Goal: Transaction & Acquisition: Obtain resource

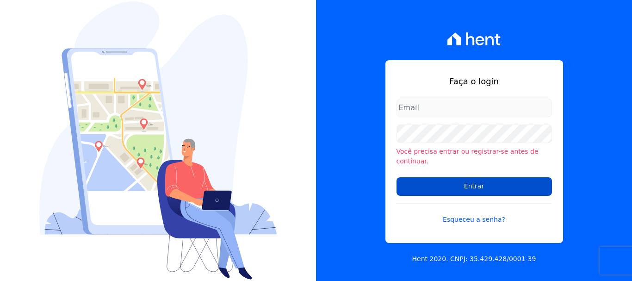
type input "cobrancacabralce@gmail.com"
click at [436, 184] on input "Entrar" at bounding box center [475, 186] width 156 height 19
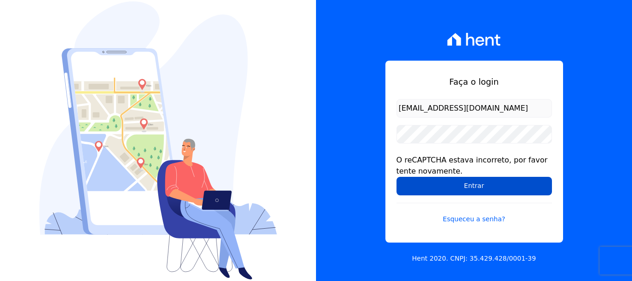
click at [502, 179] on input "Entrar" at bounding box center [475, 186] width 156 height 19
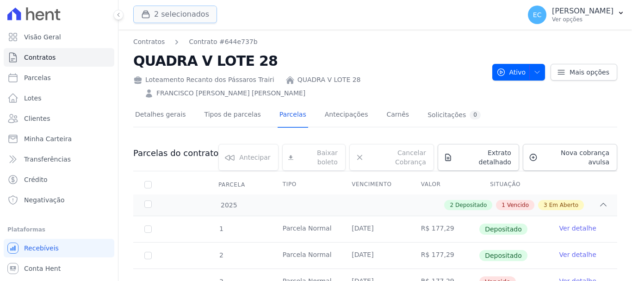
drag, startPoint x: 195, startPoint y: 15, endPoint x: 200, endPoint y: 27, distance: 12.6
click at [195, 15] on button "2 selecionados" at bounding box center [175, 15] width 84 height 18
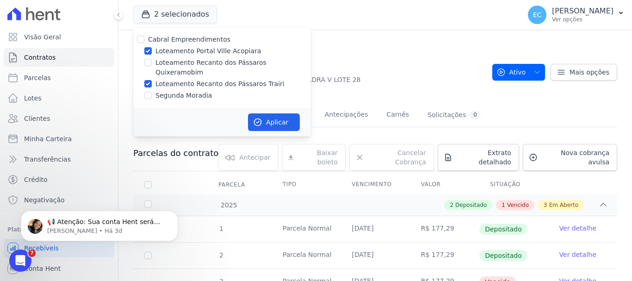
click at [220, 63] on label "Loteamento Recanto dos Pássaros Quixeramobim" at bounding box center [234, 67] width 156 height 19
click at [152, 63] on input "Loteamento Recanto dos Pássaros Quixeramobim" at bounding box center [147, 62] width 7 height 7
checkbox input "true"
click at [220, 79] on label "Loteamento Recanto dos Pássaros Trairi" at bounding box center [220, 84] width 129 height 10
click at [152, 80] on input "Loteamento Recanto dos Pássaros Trairi" at bounding box center [147, 83] width 7 height 7
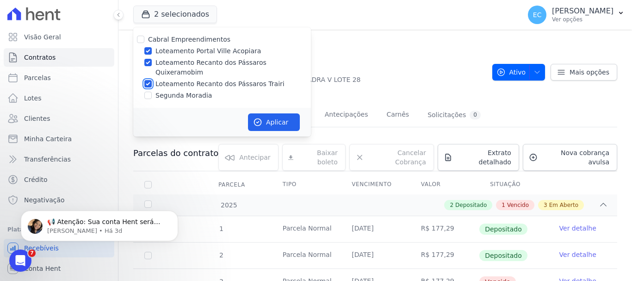
checkbox input "false"
click at [220, 50] on label "Loteamento Portal Ville Acopiara" at bounding box center [209, 51] width 106 height 10
click at [152, 50] on input "Loteamento Portal Ville Acopiara" at bounding box center [147, 50] width 7 height 7
checkbox input "false"
click at [268, 113] on button "Aplicar" at bounding box center [274, 122] width 52 height 18
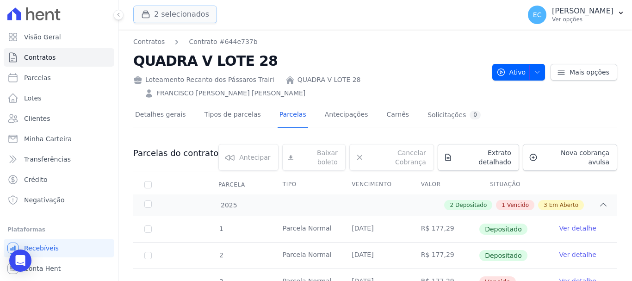
click at [179, 20] on button "2 selecionados" at bounding box center [175, 15] width 84 height 18
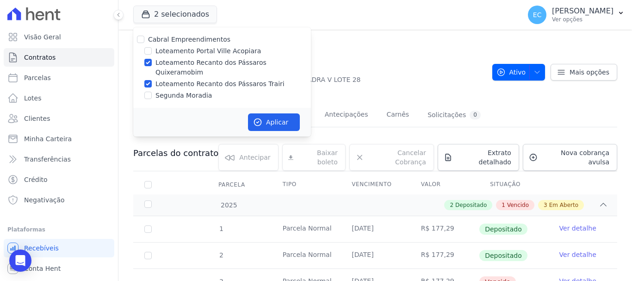
click at [209, 79] on label "Loteamento Recanto dos Pássaros Trairi" at bounding box center [220, 84] width 129 height 10
click at [152, 80] on input "Loteamento Recanto dos Pássaros Trairi" at bounding box center [147, 83] width 7 height 7
checkbox input "false"
click at [275, 116] on button "Aplicar" at bounding box center [274, 122] width 52 height 18
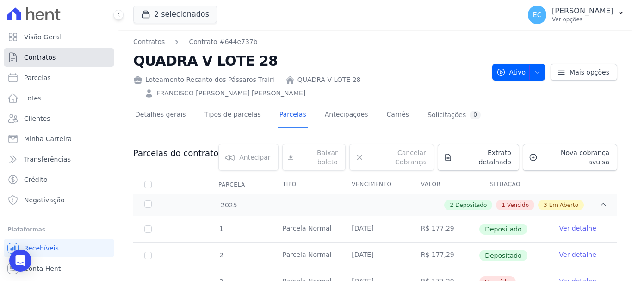
click at [65, 57] on link "Contratos" at bounding box center [59, 57] width 111 height 19
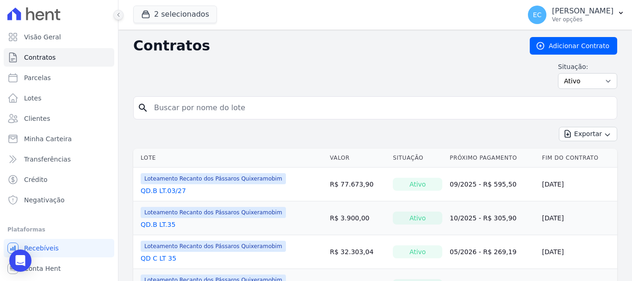
click at [116, 16] on icon at bounding box center [119, 15] width 6 height 6
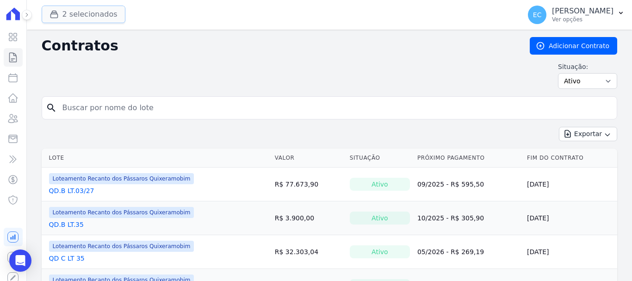
click at [92, 12] on button "2 selecionados" at bounding box center [84, 15] width 84 height 18
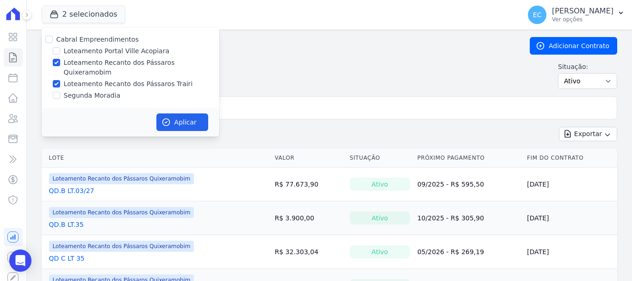
click at [117, 79] on label "Loteamento Recanto dos Pássaros Trairi" at bounding box center [128, 84] width 129 height 10
click at [60, 80] on input "Loteamento Recanto dos Pássaros Trairi" at bounding box center [56, 83] width 7 height 7
checkbox input "false"
click at [170, 118] on icon "button" at bounding box center [166, 122] width 9 height 9
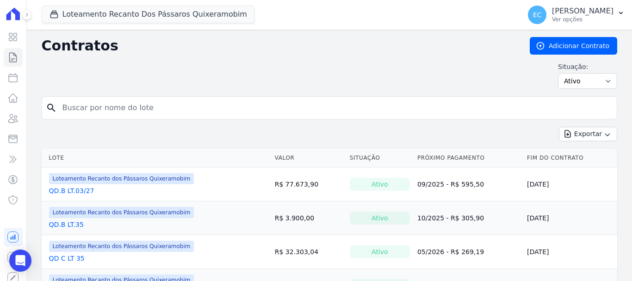
click at [115, 110] on input "search" at bounding box center [335, 108] width 557 height 19
type input "c"
click at [25, 14] on icon at bounding box center [27, 15] width 6 height 6
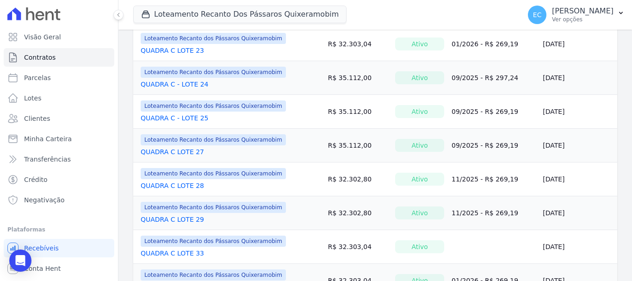
scroll to position [694, 0]
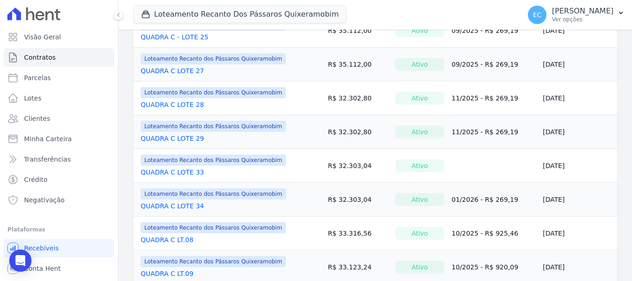
click at [175, 105] on link "QUADRA C LOTE 28" at bounding box center [172, 104] width 63 height 9
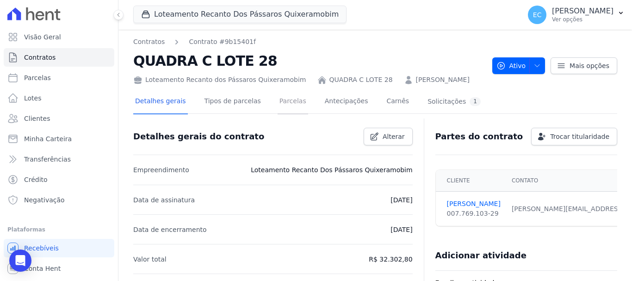
click at [278, 102] on link "Parcelas" at bounding box center [293, 102] width 31 height 25
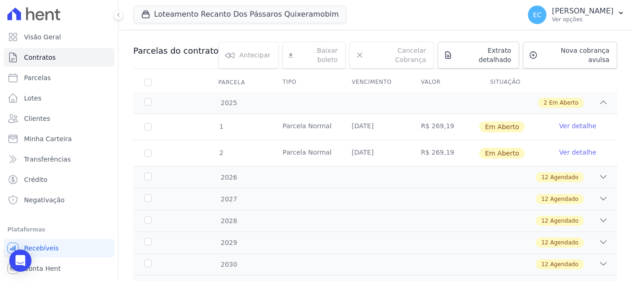
scroll to position [93, 0]
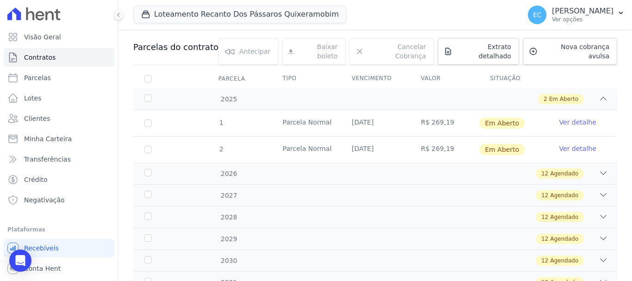
click at [151, 113] on td "1" at bounding box center [148, 123] width 30 height 26
click at [149, 119] on input "checkbox" at bounding box center [147, 122] width 7 height 7
checkbox input "true"
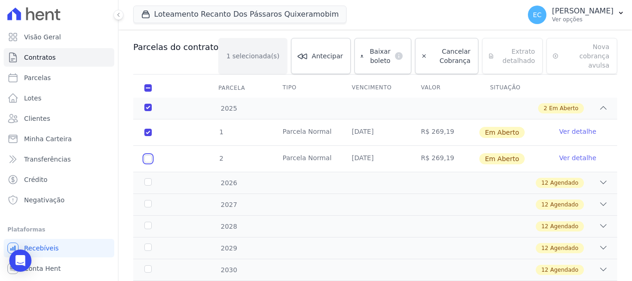
click at [148, 155] on input "checkbox" at bounding box center [147, 158] width 7 height 7
checkbox input "true"
click at [368, 47] on span "Baixar boleto" at bounding box center [379, 56] width 23 height 19
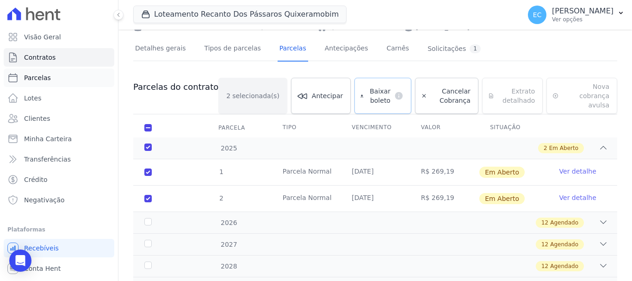
scroll to position [0, 0]
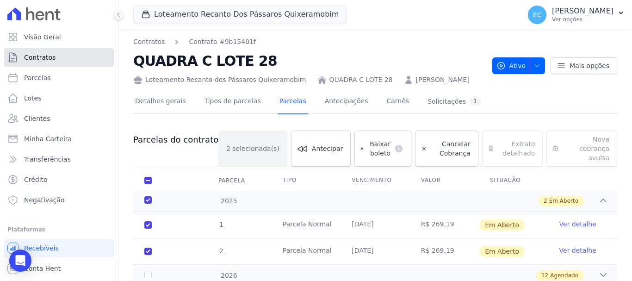
click at [54, 60] on link "Contratos" at bounding box center [59, 57] width 111 height 19
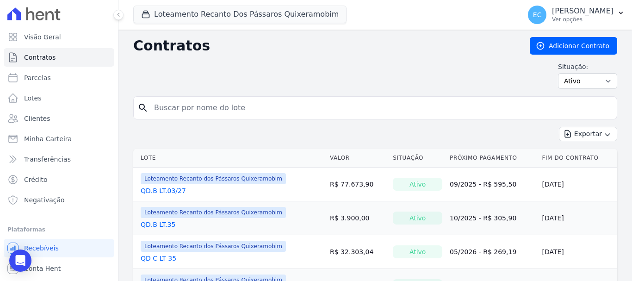
click at [192, 110] on input "search" at bounding box center [381, 108] width 465 height 19
type input "C"
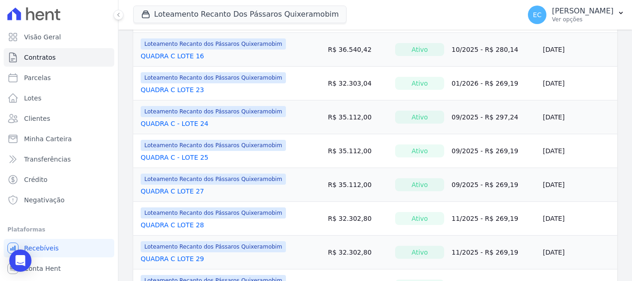
scroll to position [602, 0]
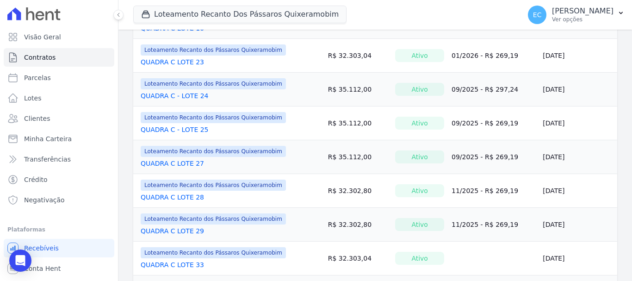
click at [186, 229] on link "QUADRA C LOTE 29" at bounding box center [172, 230] width 63 height 9
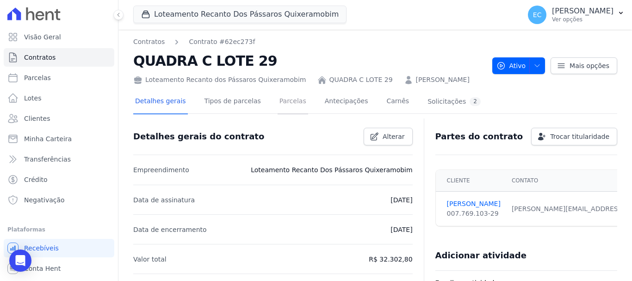
click at [278, 104] on link "Parcelas" at bounding box center [293, 102] width 31 height 25
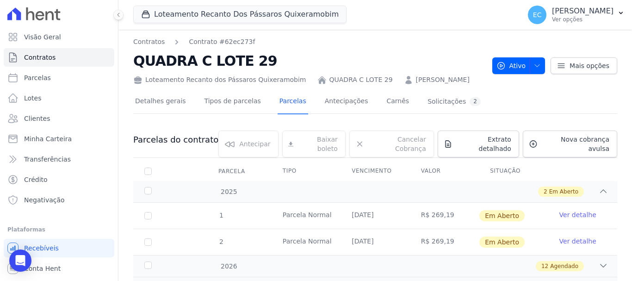
scroll to position [93, 0]
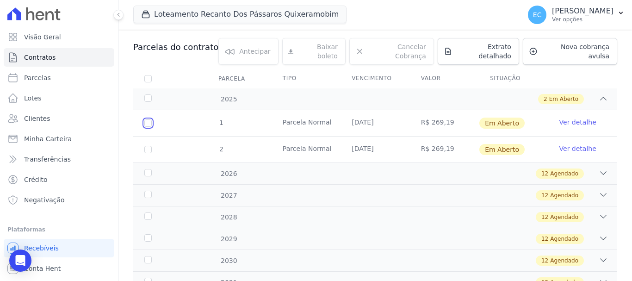
click at [151, 119] on input "checkbox" at bounding box center [147, 122] width 7 height 7
checkbox input "true"
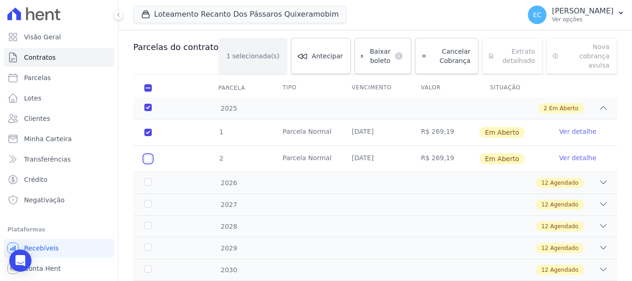
drag, startPoint x: 149, startPoint y: 152, endPoint x: 153, endPoint y: 149, distance: 5.6
click at [149, 155] on input "checkbox" at bounding box center [147, 158] width 7 height 7
checkbox input "true"
click at [368, 59] on span "Baixar boleto" at bounding box center [379, 56] width 23 height 19
